Goal: Communication & Community: Answer question/provide support

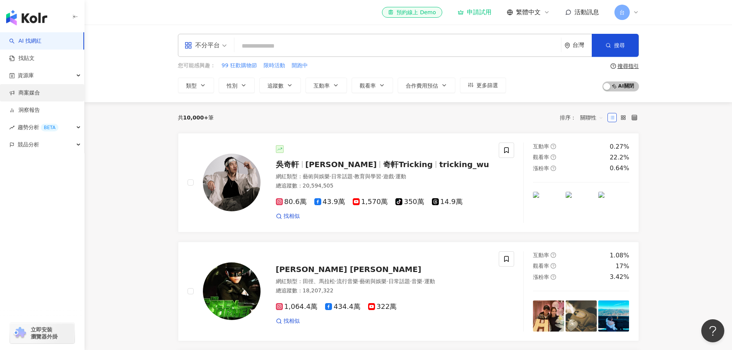
click at [40, 96] on link "商案媒合" at bounding box center [24, 93] width 31 height 8
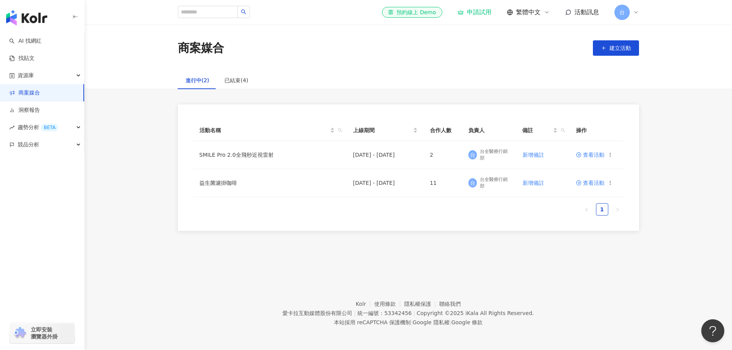
drag, startPoint x: 298, startPoint y: 237, endPoint x: 277, endPoint y: 247, distance: 23.6
click at [279, 250] on div "商案媒合 建立活動 進行中(2) 已結束(4) 活動名稱 上線期間 合作人數 負責人 備註 操作 SMILE Pro 2.0全飛秒近視雷射 [DATE] - …" at bounding box center [409, 145] width 648 height 240
click at [594, 158] on span "查看活動" at bounding box center [590, 154] width 28 height 5
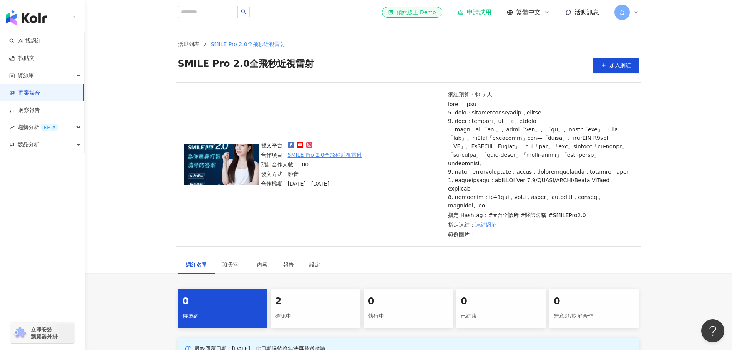
drag, startPoint x: 346, startPoint y: 250, endPoint x: 318, endPoint y: 254, distance: 27.9
click at [332, 247] on div "發文平台： 合作項目： SMILE Pro 2.0全飛秒近視雷射 預計合作人數：100 發文方式：影音 合作檔期：[DATE] - [DATE] 網紅預算：$…" at bounding box center [409, 164] width 466 height 164
click at [286, 323] on div "確認中" at bounding box center [315, 316] width 81 height 13
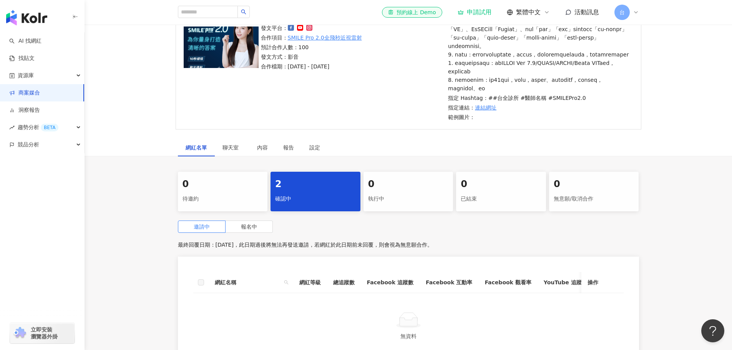
scroll to position [154, 0]
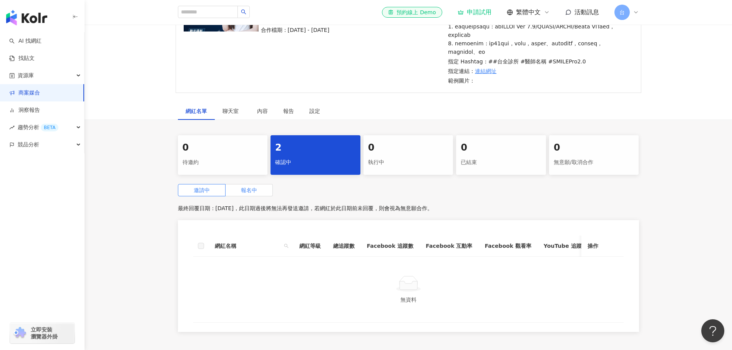
click at [239, 196] on label "報名中" at bounding box center [249, 190] width 47 height 12
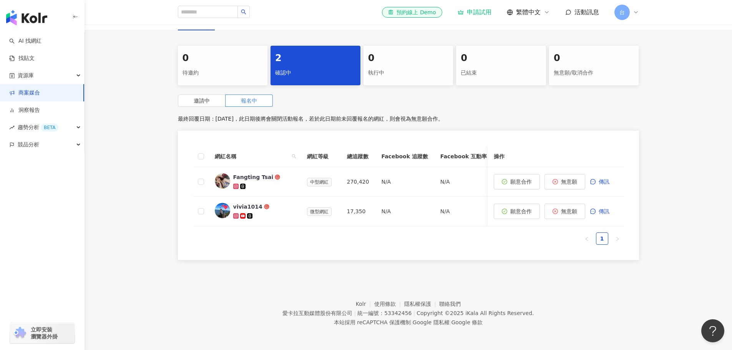
scroll to position [266, 0]
click at [606, 179] on span "傳訊" at bounding box center [604, 182] width 11 height 6
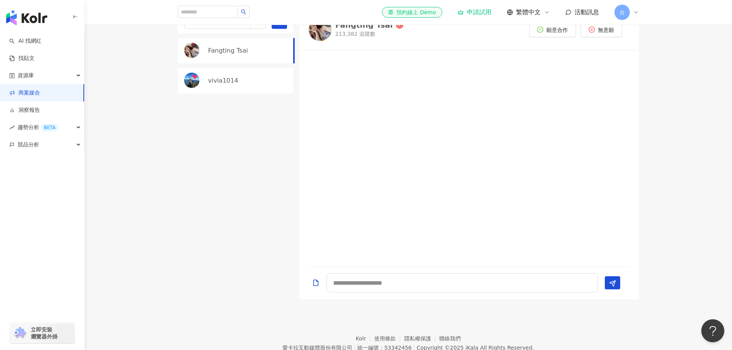
scroll to position [349, 0]
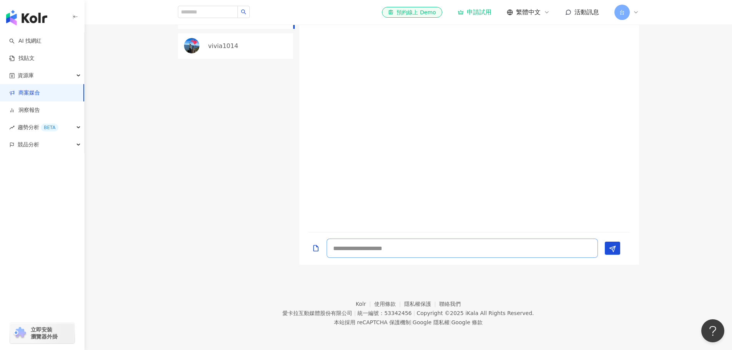
click at [411, 246] on textarea at bounding box center [462, 248] width 271 height 19
type textarea "**********"
click at [620, 247] on button "Send" at bounding box center [612, 248] width 15 height 13
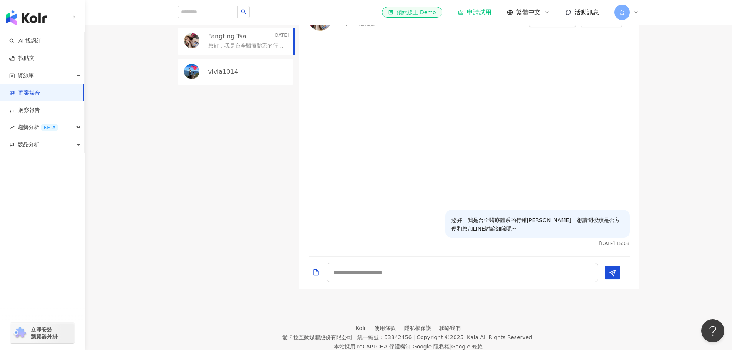
scroll to position [307, 0]
